Goal: Task Accomplishment & Management: Manage account settings

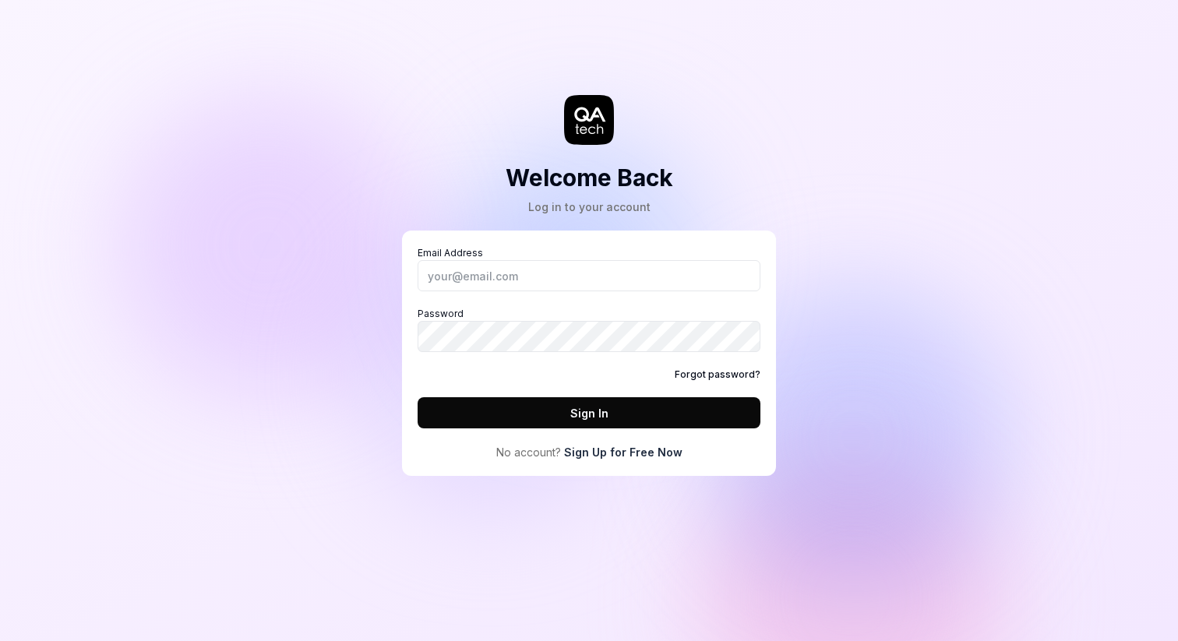
click at [716, 372] on link "Forgot password?" at bounding box center [717, 375] width 86 height 14
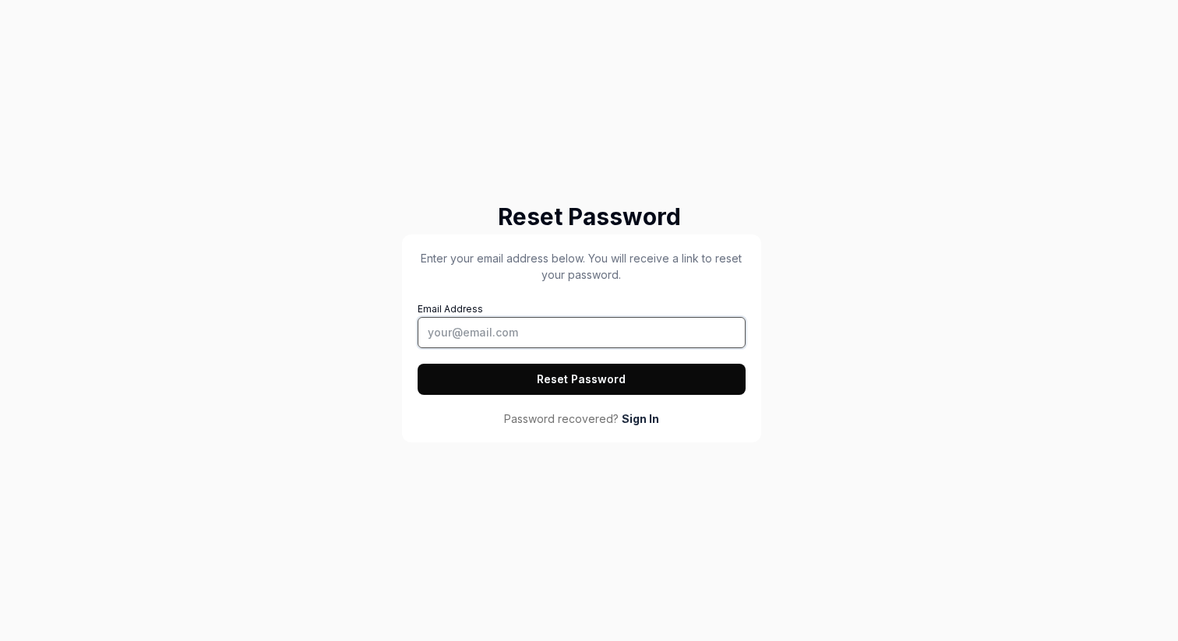
click at [544, 320] on input "Email Address" at bounding box center [581, 332] width 328 height 31
type input "[PERSON_NAME][EMAIL_ADDRESS][PERSON_NAME][DOMAIN_NAME]"
click at [417, 364] on button "Reset Password" at bounding box center [581, 379] width 328 height 31
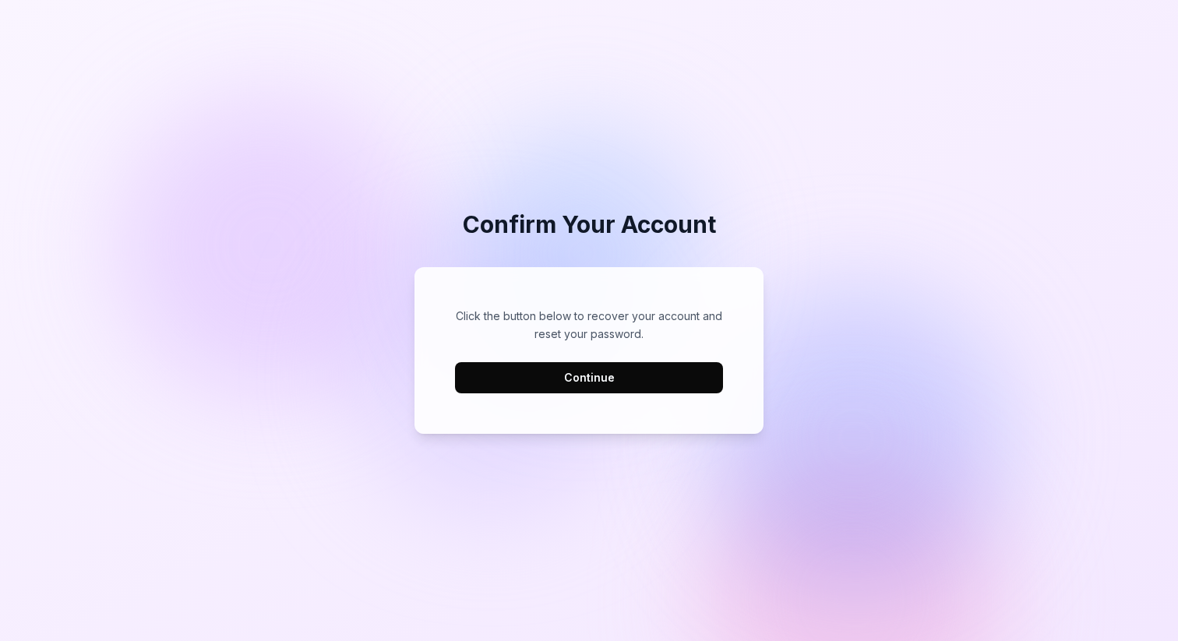
click at [593, 402] on div "Click the button below to recover your account and reset your password. Continue" at bounding box center [589, 351] width 318 height 136
click at [611, 373] on button "Continue" at bounding box center [589, 377] width 268 height 31
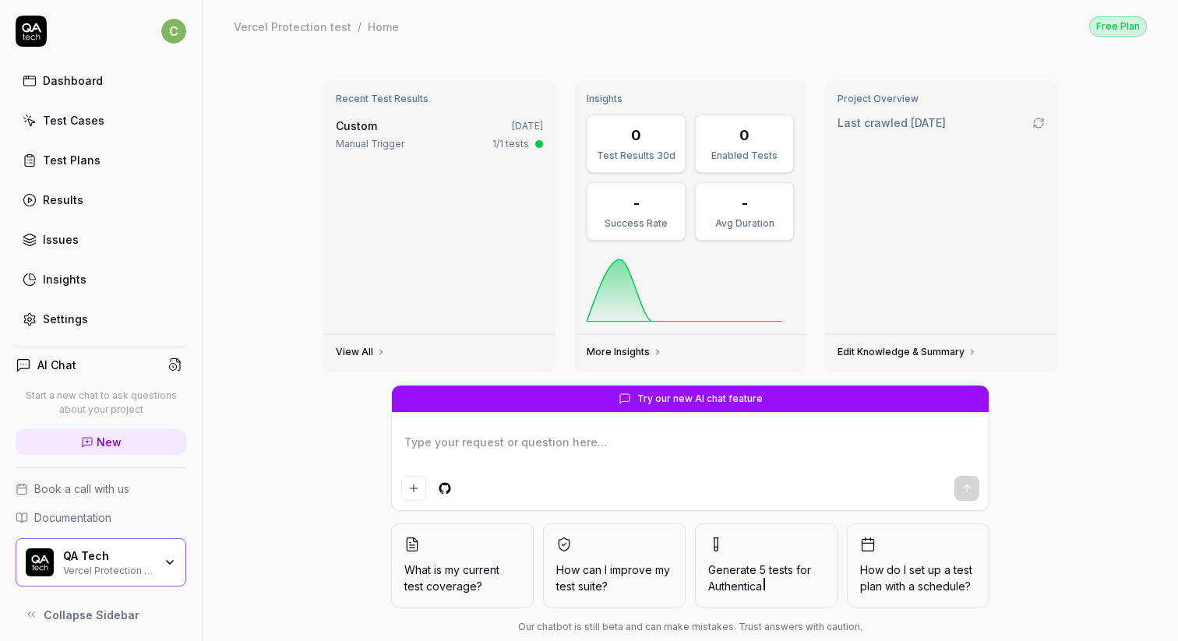
type textarea "*"
click at [134, 542] on div "QA Tech Vercel Protection test" at bounding box center [101, 562] width 171 height 48
click at [93, 100] on div "Dashboard Test Cases Test Plans Results Issues Insights Settings" at bounding box center [101, 199] width 171 height 269
click at [125, 556] on div "QA Tech" at bounding box center [108, 556] width 90 height 14
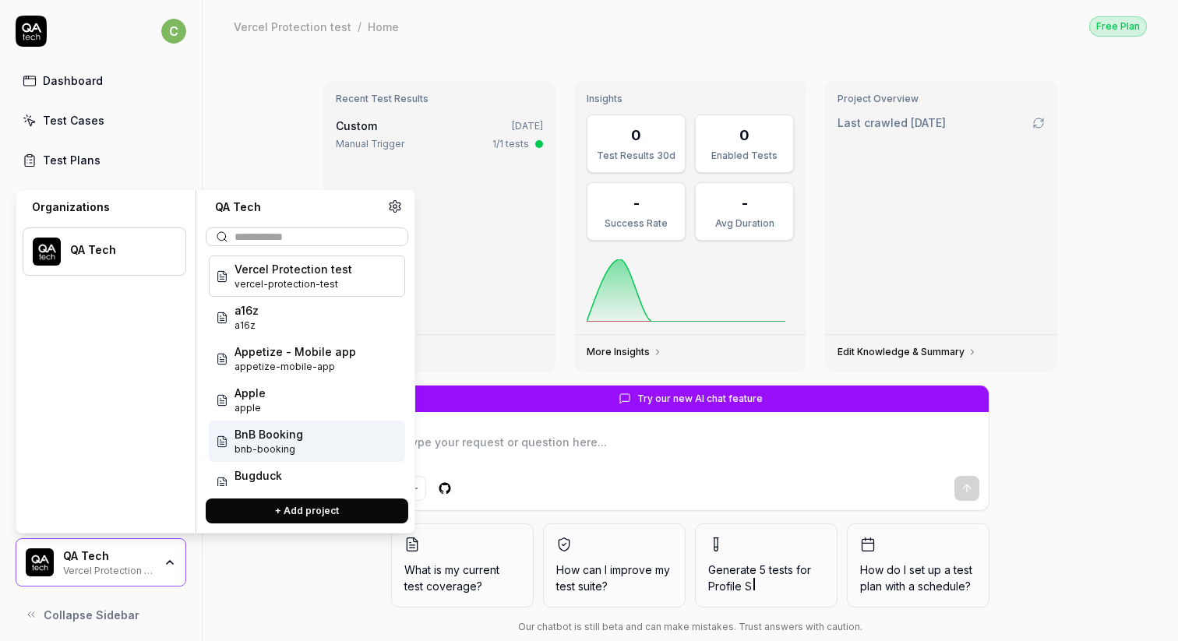
click at [291, 446] on span "bnb-booking" at bounding box center [268, 449] width 69 height 14
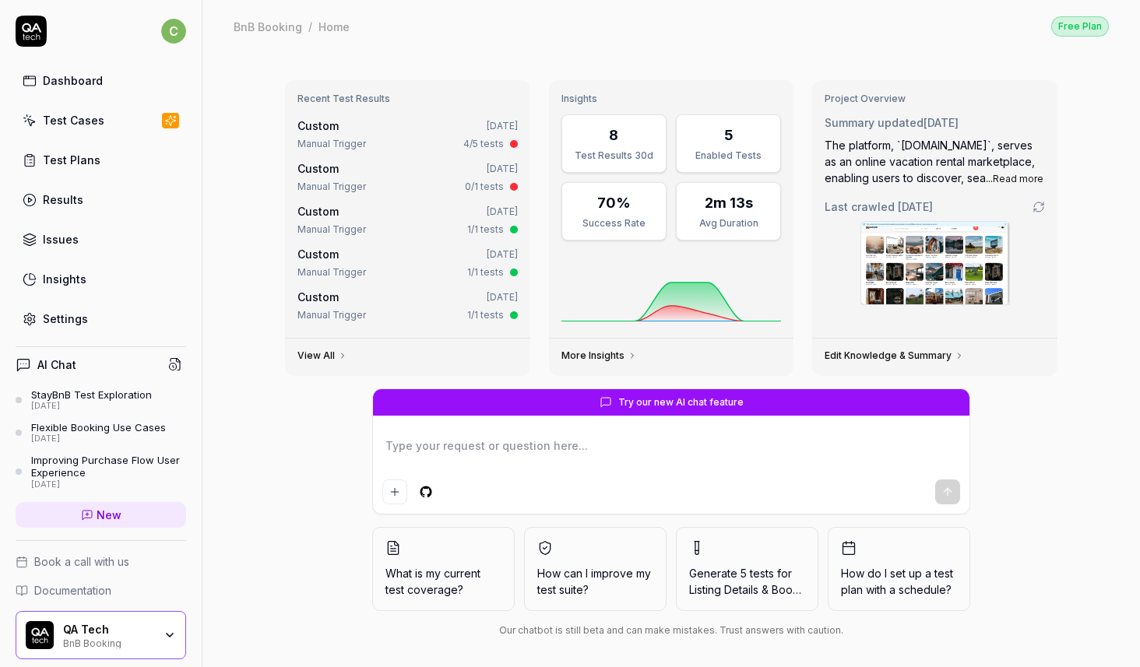
click at [90, 120] on div "Test Cases" at bounding box center [74, 120] width 62 height 16
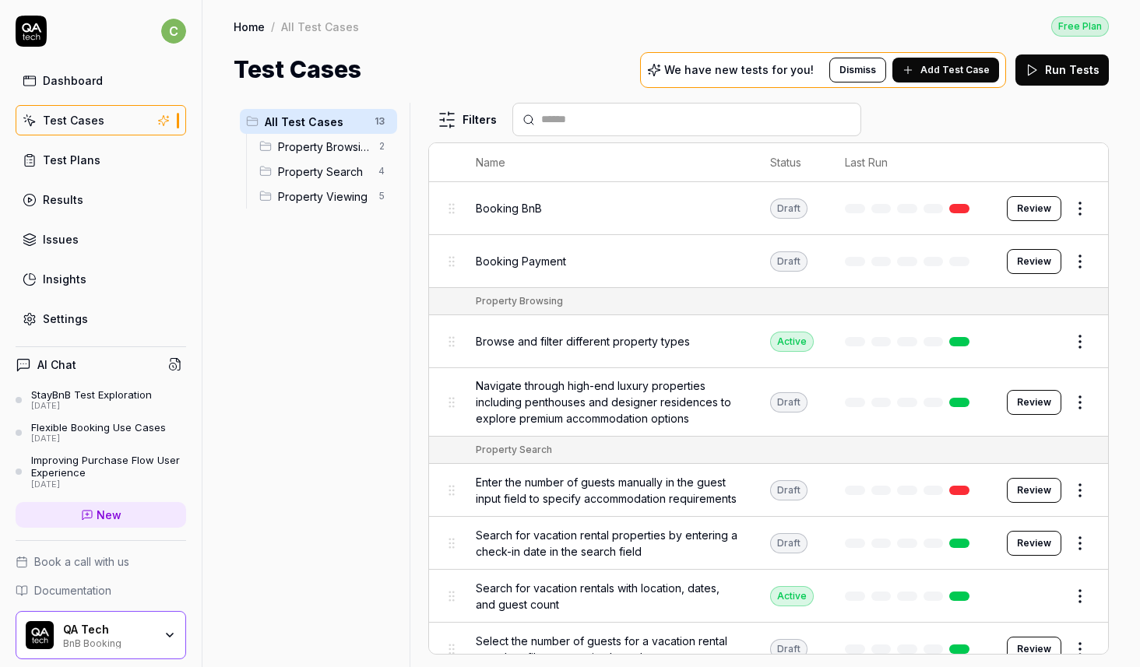
click at [1048, 201] on button "Review" at bounding box center [1034, 208] width 55 height 25
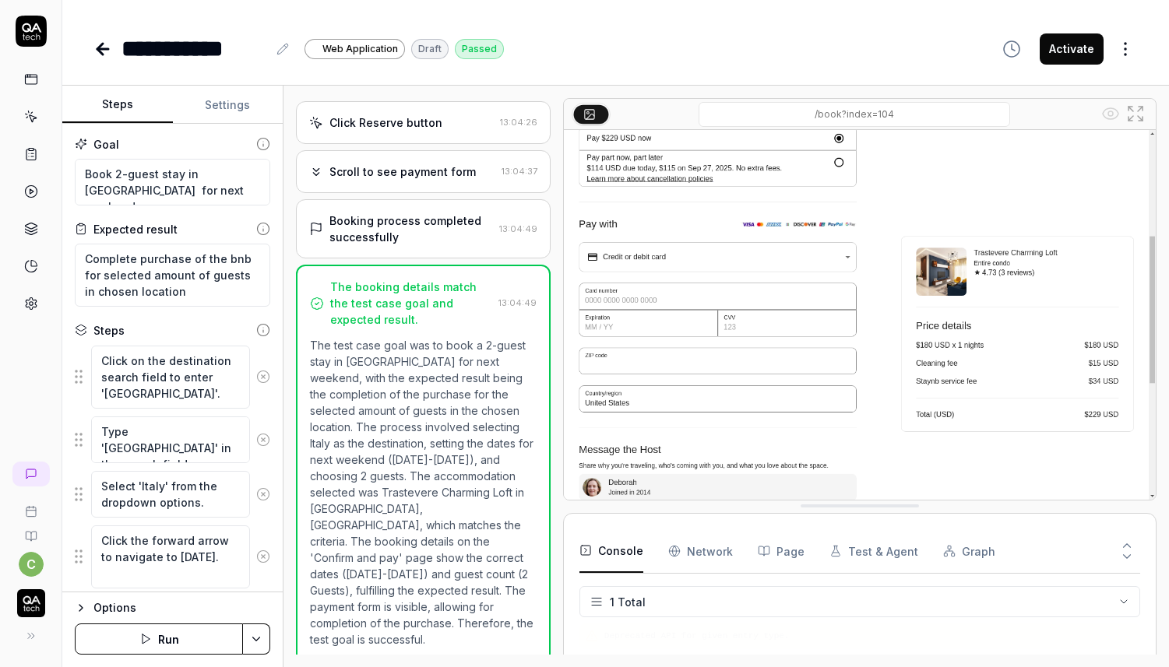
type textarea "*"
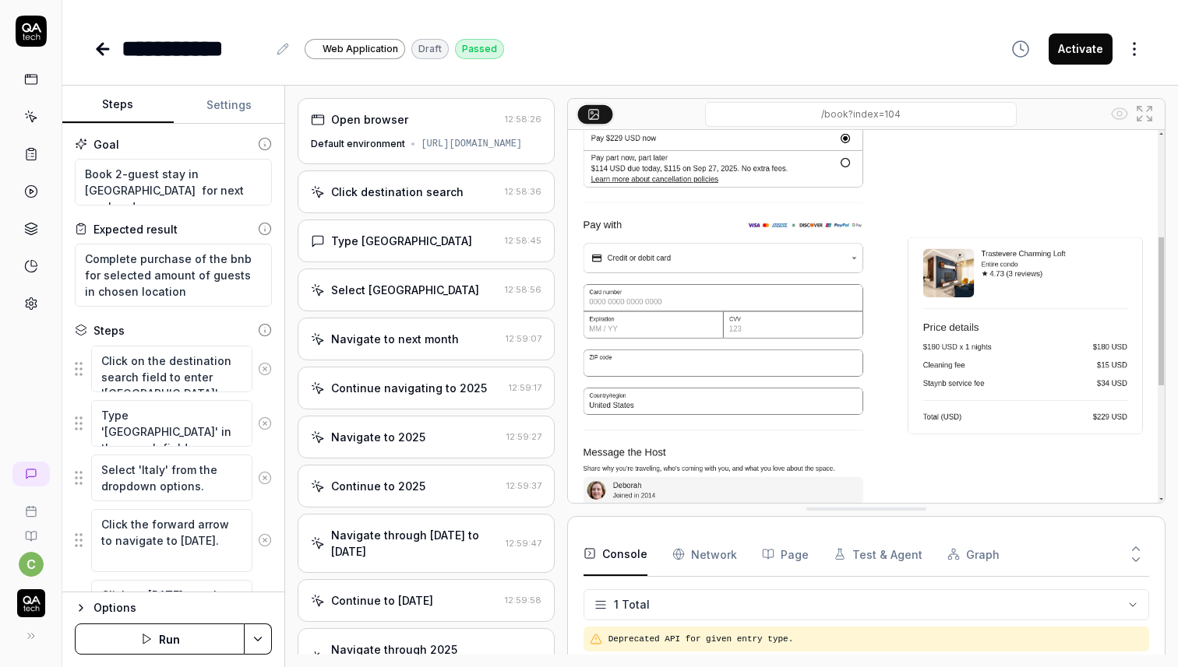
click at [104, 43] on icon at bounding box center [102, 49] width 19 height 19
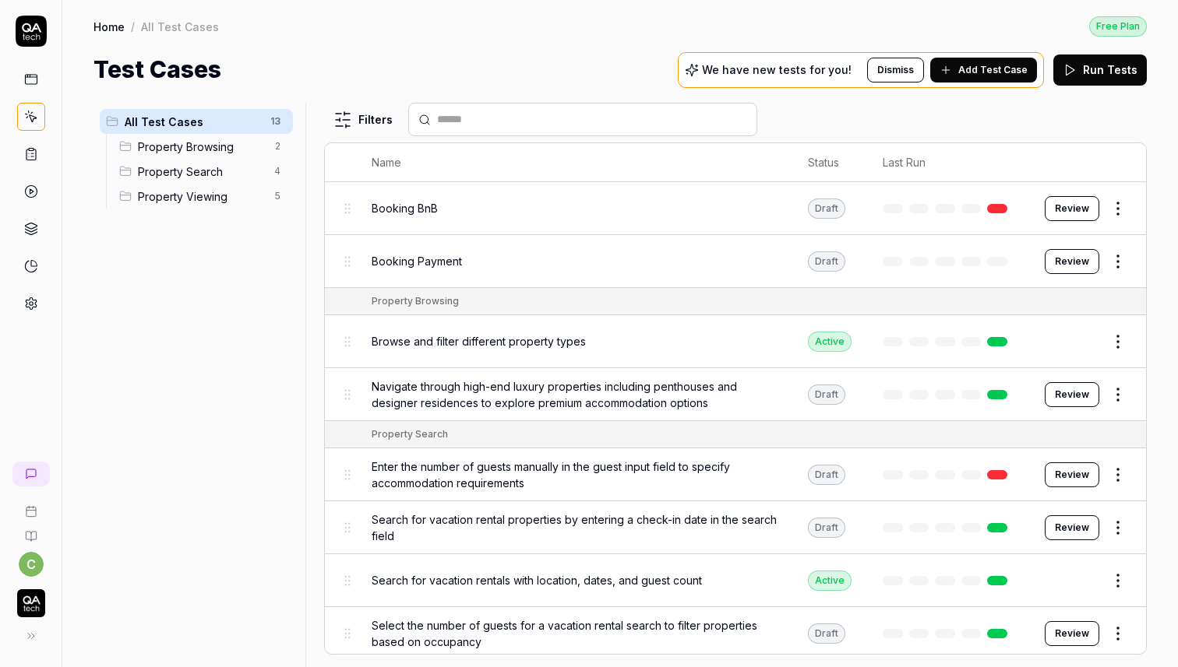
click at [29, 153] on icon at bounding box center [31, 154] width 14 height 14
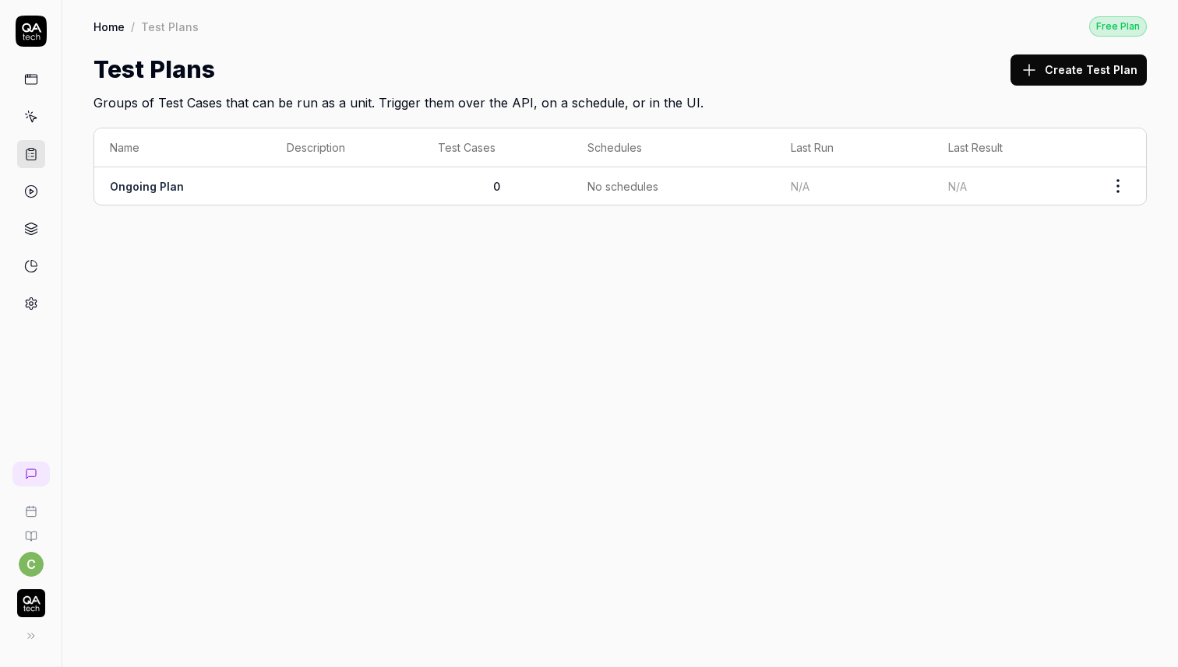
click at [31, 183] on link at bounding box center [31, 192] width 28 height 28
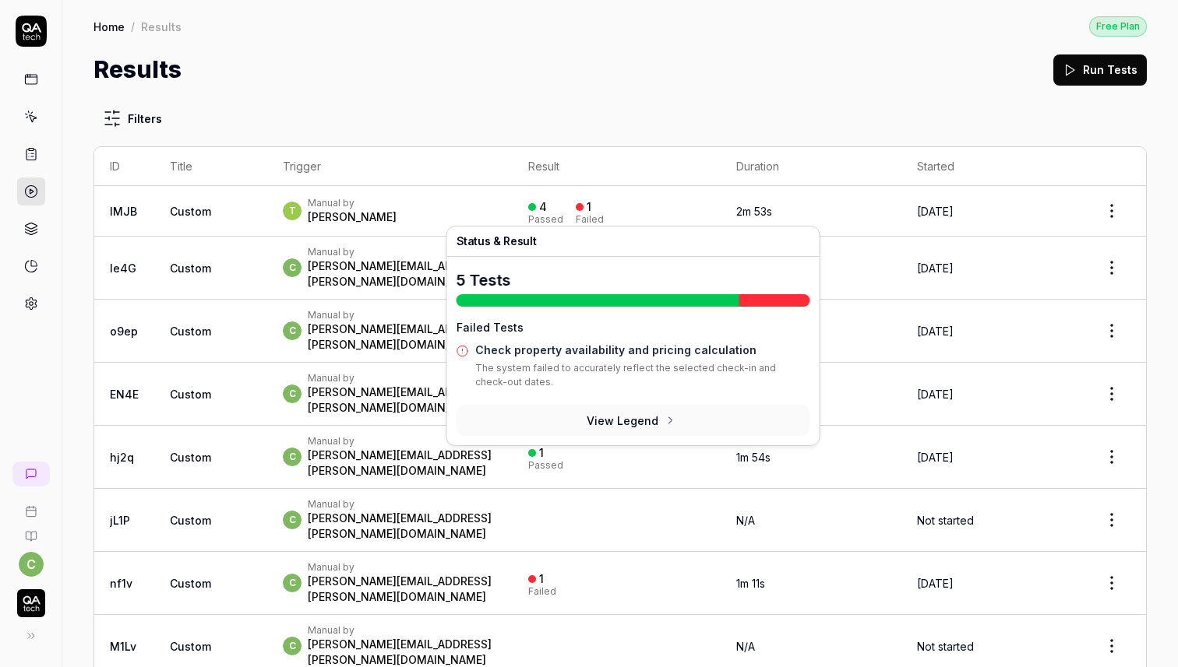
click at [688, 213] on div "4 Passed 1 Failed" at bounding box center [616, 212] width 177 height 26
click at [587, 199] on div "4 Passed 1 Failed" at bounding box center [616, 212] width 177 height 26
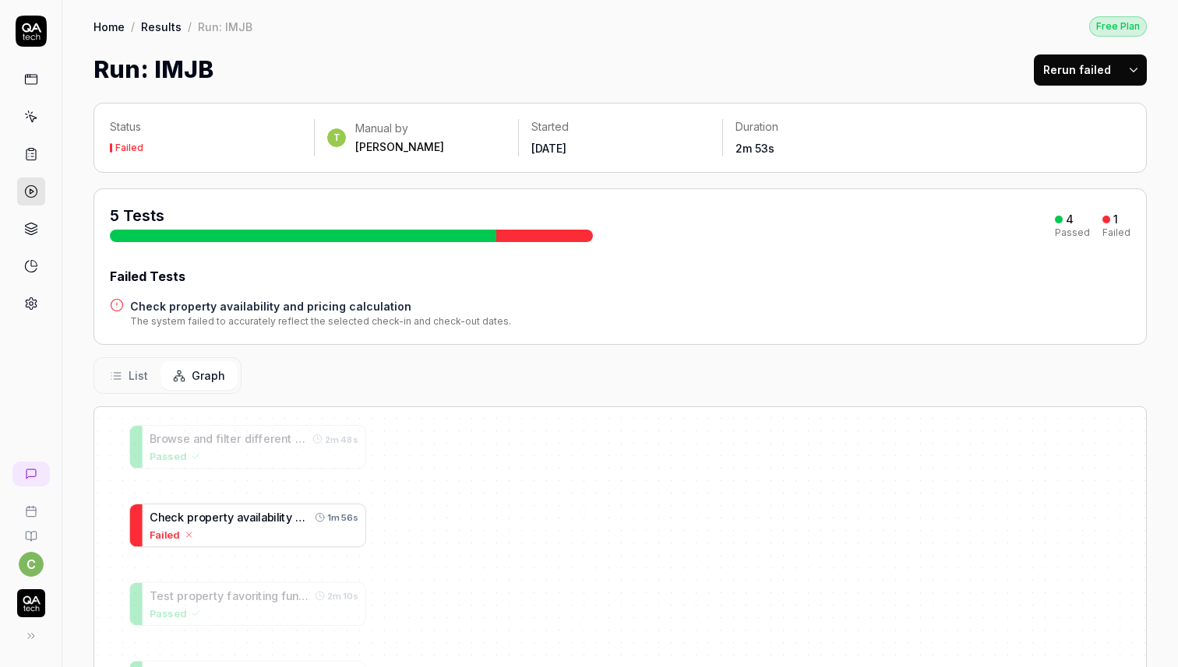
click at [240, 516] on span "a" at bounding box center [240, 517] width 6 height 13
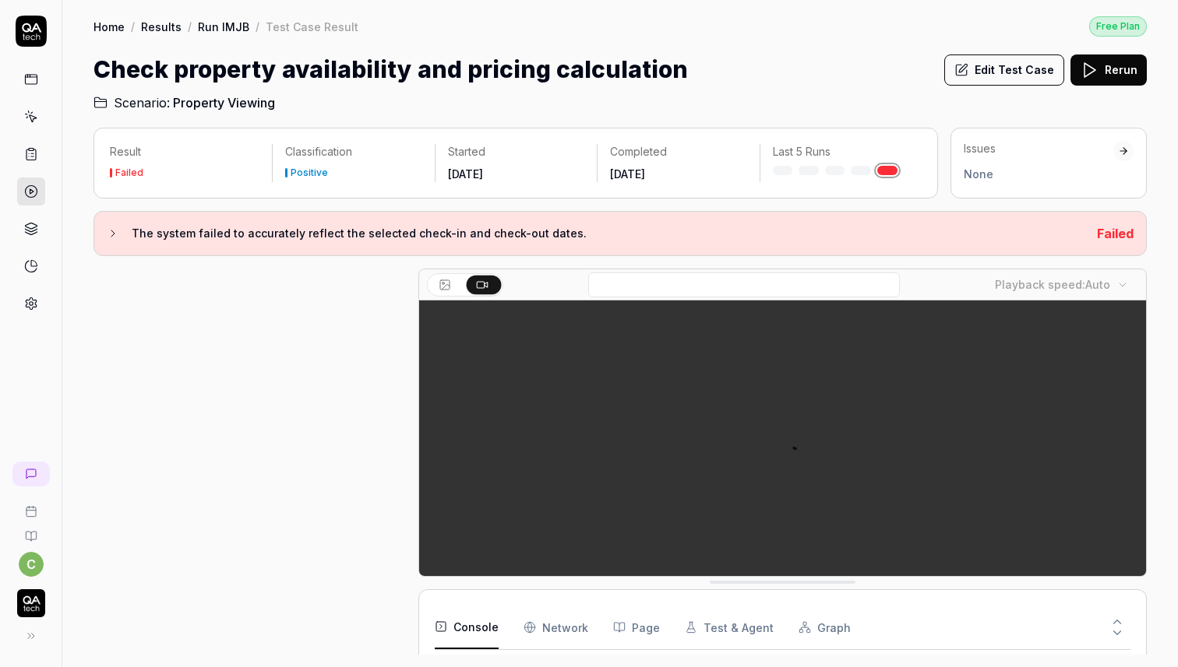
scroll to position [540, 0]
